Goal: Task Accomplishment & Management: Manage account settings

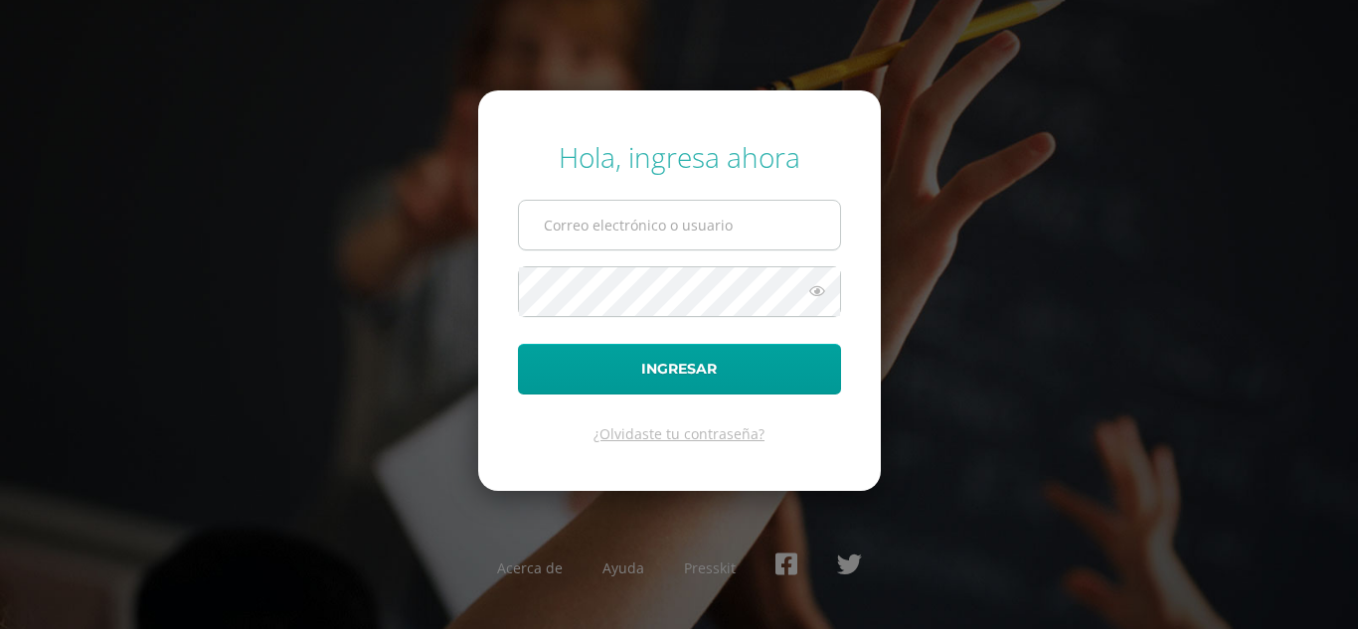
click at [581, 213] on input "text" at bounding box center [679, 225] width 321 height 49
type input "[EMAIL_ADDRESS][DOMAIN_NAME]"
click at [518, 344] on button "Ingresar" at bounding box center [679, 369] width 323 height 51
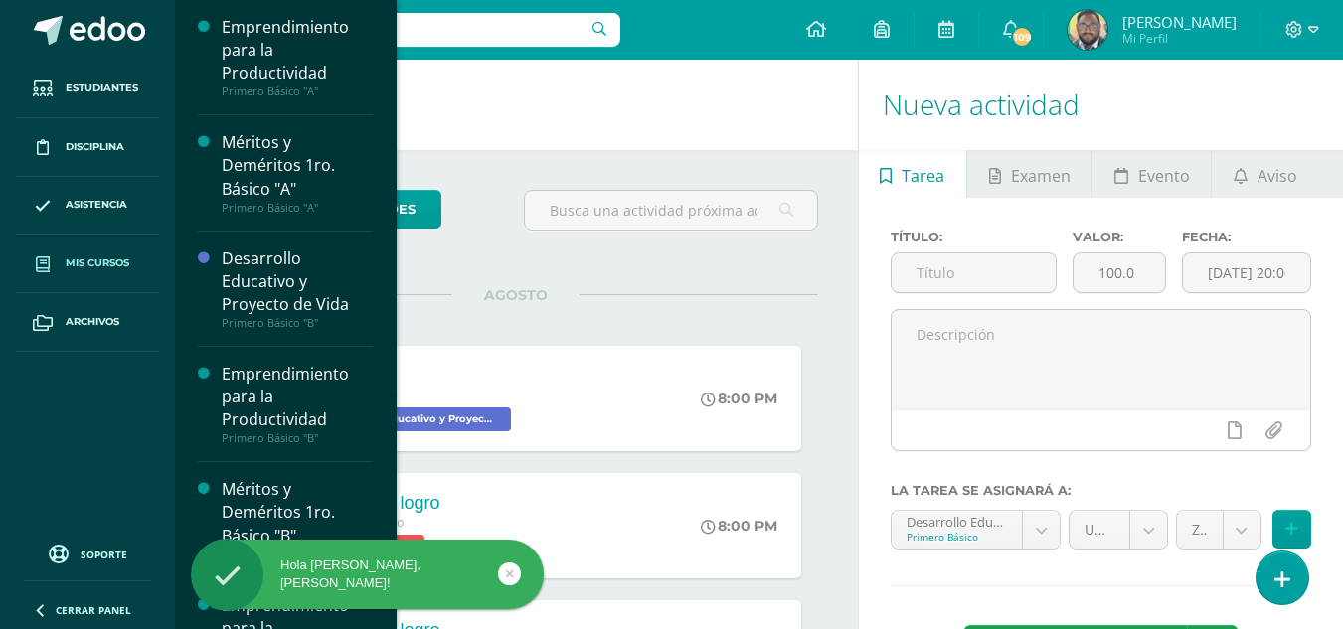
click at [105, 268] on span "Mis cursos" at bounding box center [98, 264] width 64 height 16
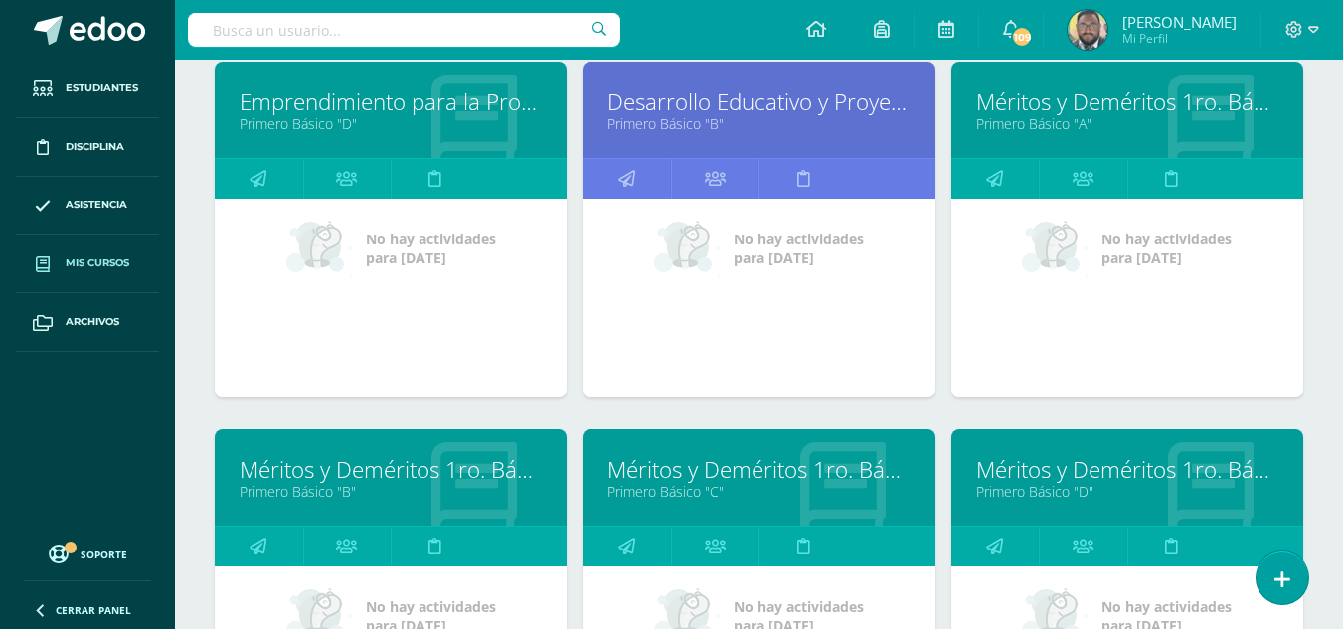
scroll to position [796, 0]
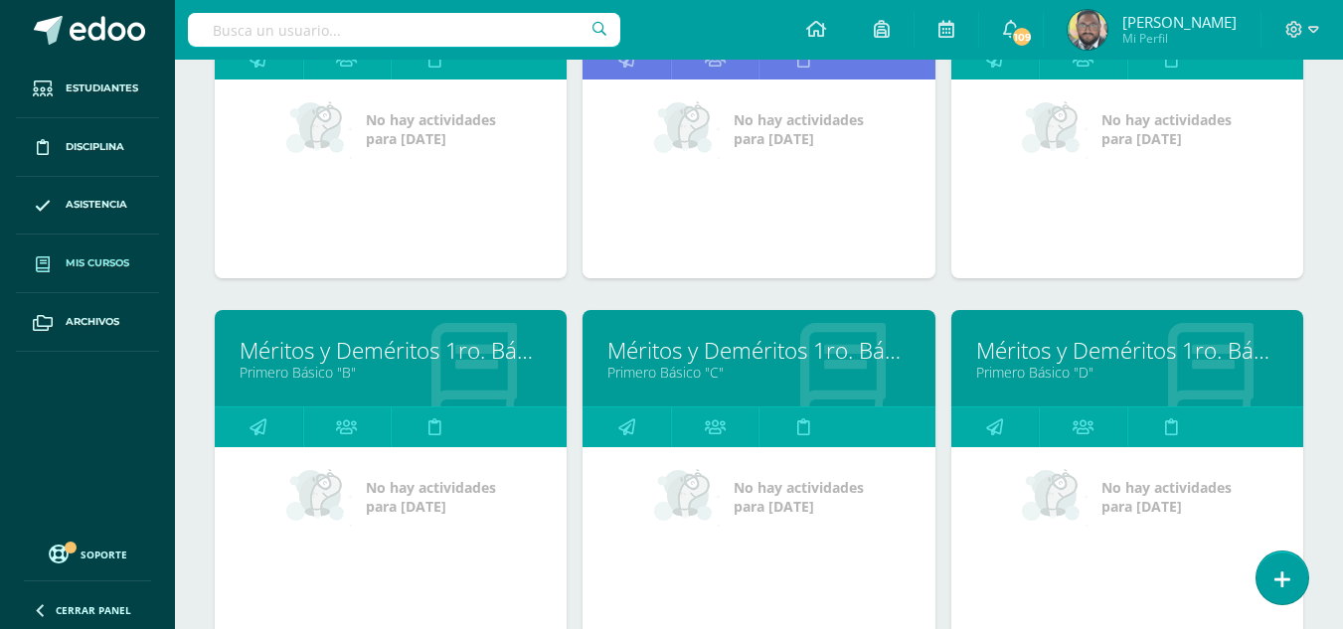
click at [416, 341] on link "Méritos y Deméritos 1ro. Básico "B"" at bounding box center [391, 350] width 302 height 31
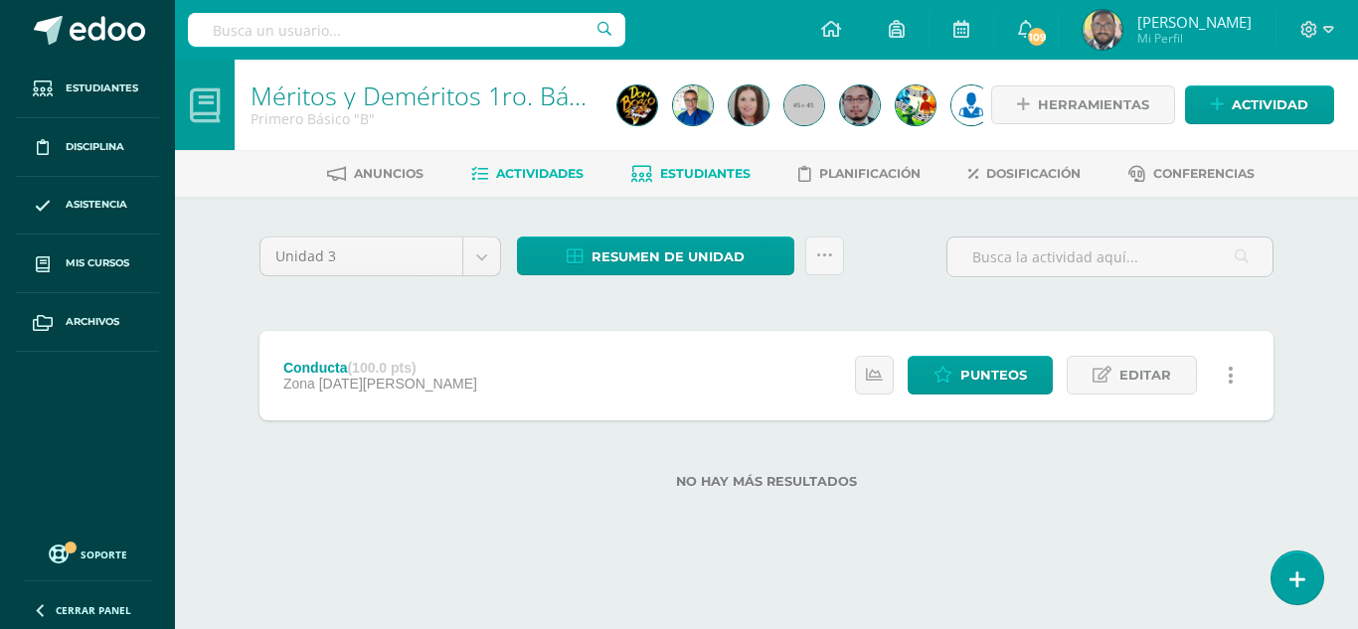
click at [660, 179] on span "Estudiantes" at bounding box center [705, 173] width 90 height 15
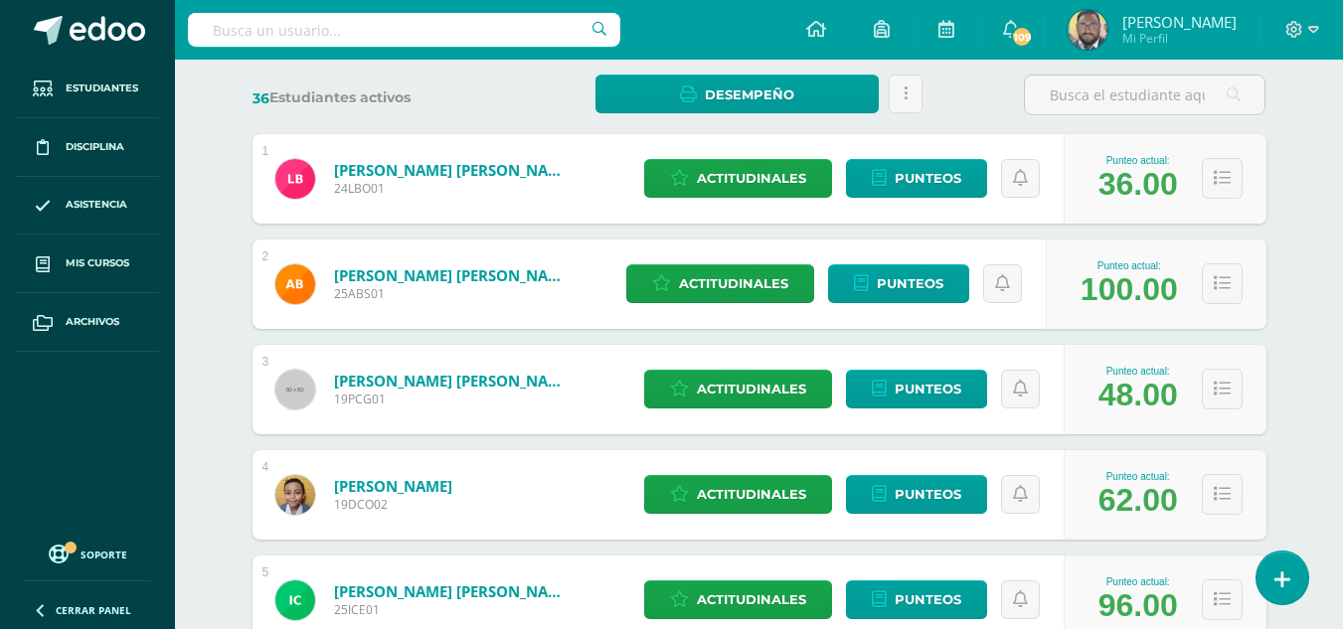
scroll to position [333, 0]
